Goal: Browse casually: Explore the website without a specific task or goal

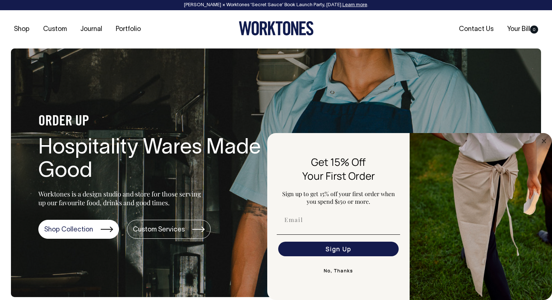
click at [253, 265] on button "No, Thanks" at bounding box center [338, 271] width 123 height 15
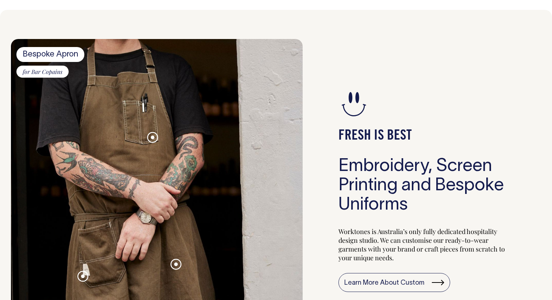
scroll to position [639, 0]
click at [152, 136] on span at bounding box center [153, 138] width 4 height 4
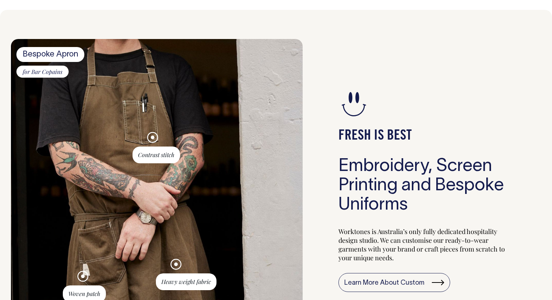
click at [152, 136] on span at bounding box center [153, 138] width 4 height 4
click at [187, 116] on img at bounding box center [157, 190] width 292 height 302
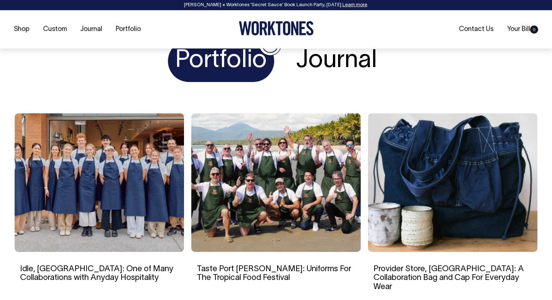
scroll to position [1223, 0]
click at [253, 65] on h4 "Journal" at bounding box center [337, 61] width 96 height 42
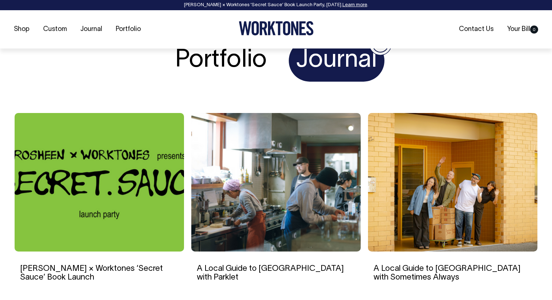
click at [253, 68] on h4 "Portfolio" at bounding box center [221, 61] width 106 height 42
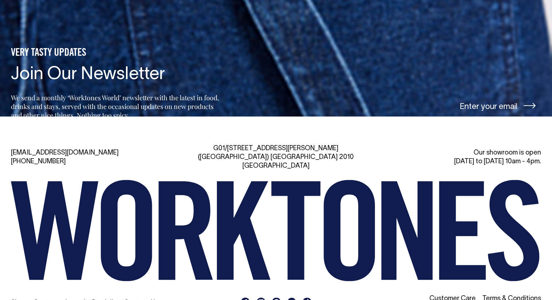
scroll to position [1577, 0]
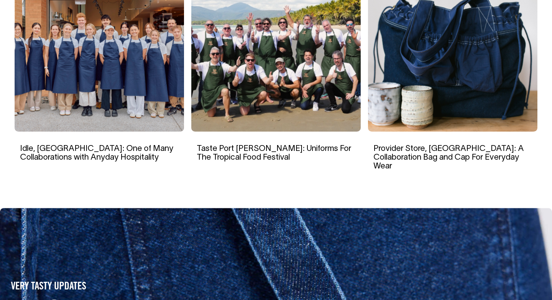
scroll to position [1376, 0]
